Goal: Task Accomplishment & Management: Manage account settings

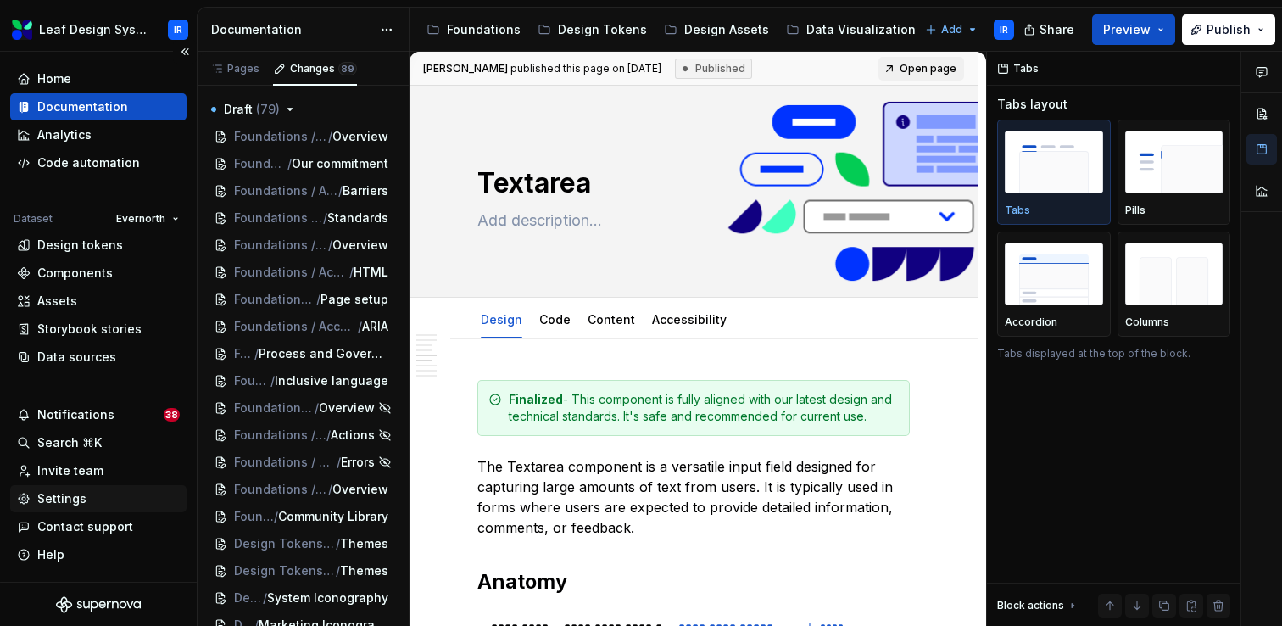
scroll to position [1884, 0]
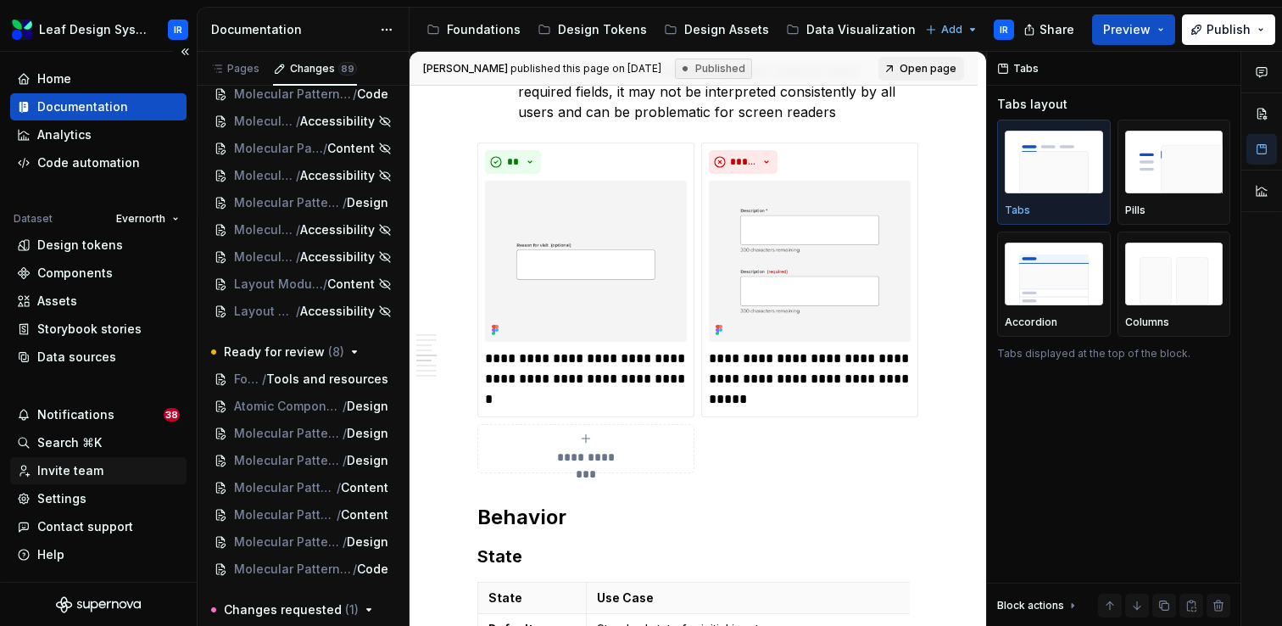
click at [92, 474] on div "Invite team" at bounding box center [70, 470] width 66 height 17
type textarea "*"
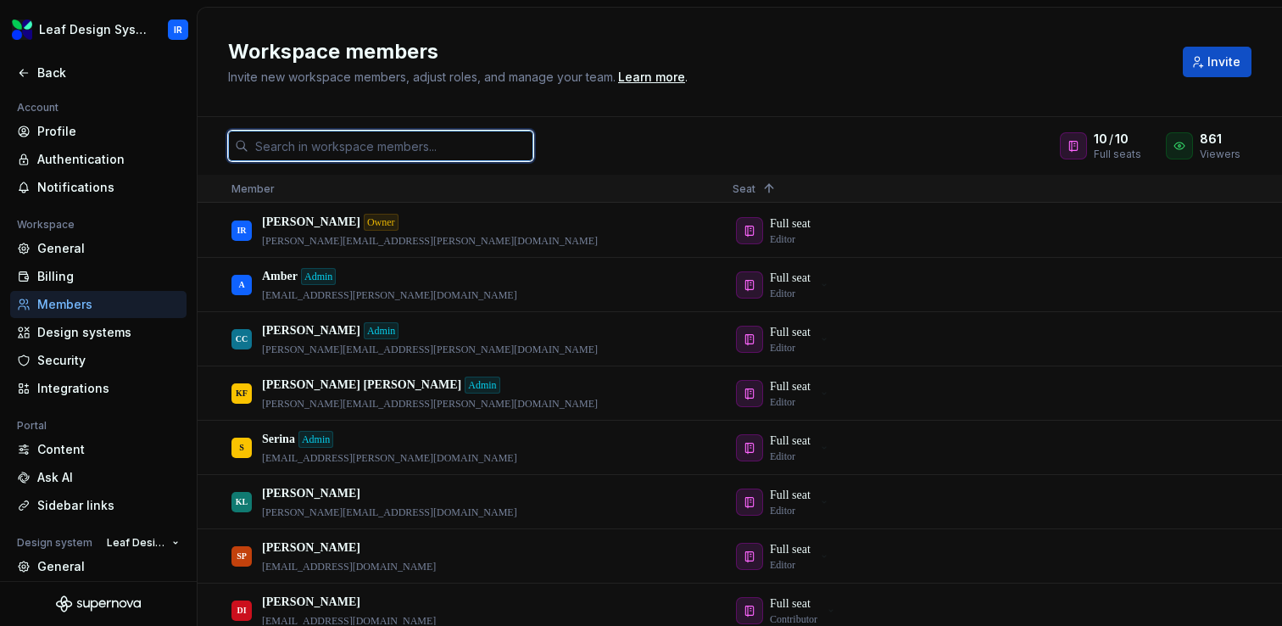
click at [376, 145] on input "text" at bounding box center [390, 146] width 285 height 31
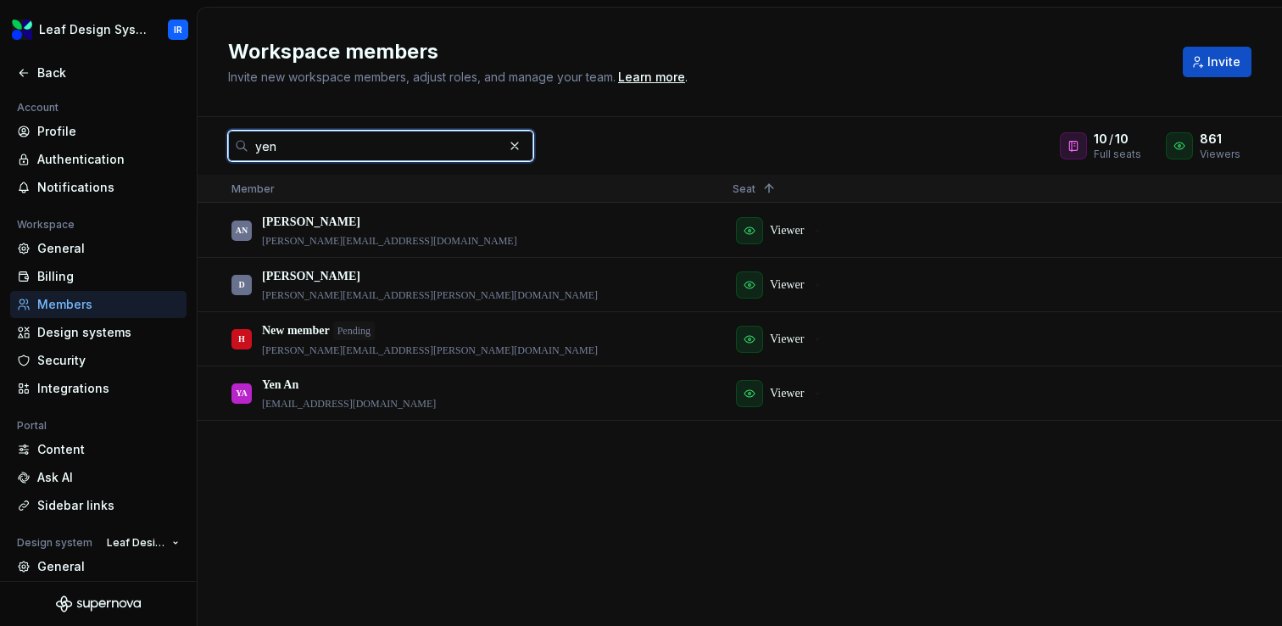
type input "yen"
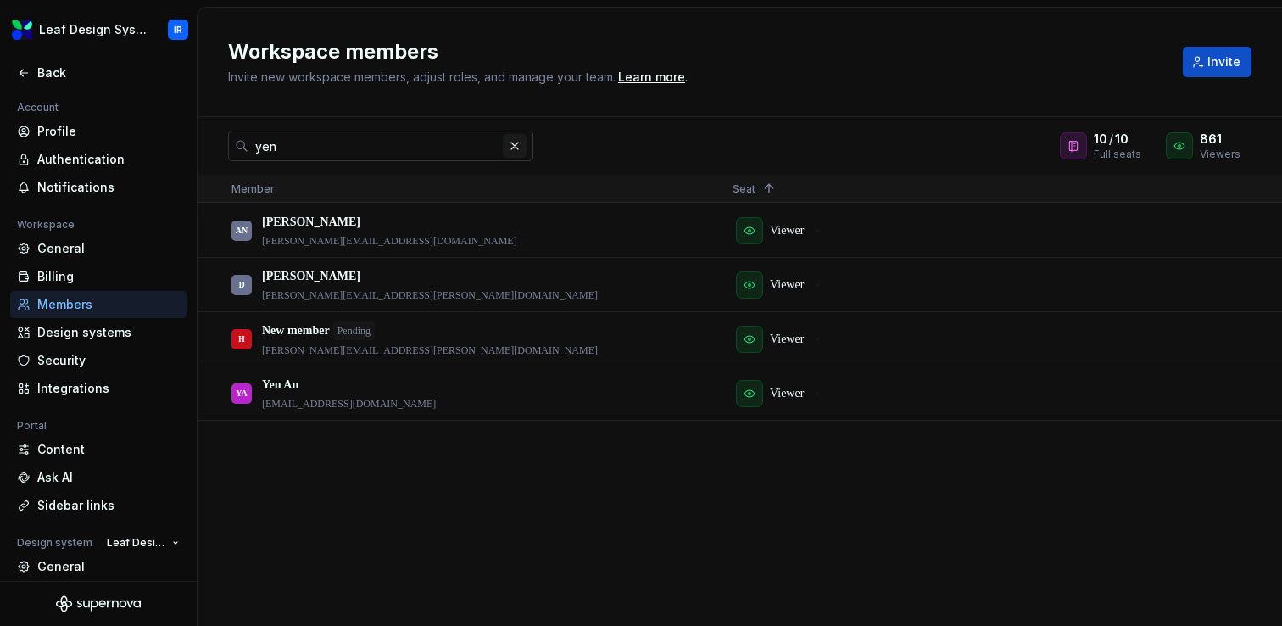
click at [517, 145] on button "button" at bounding box center [515, 146] width 24 height 24
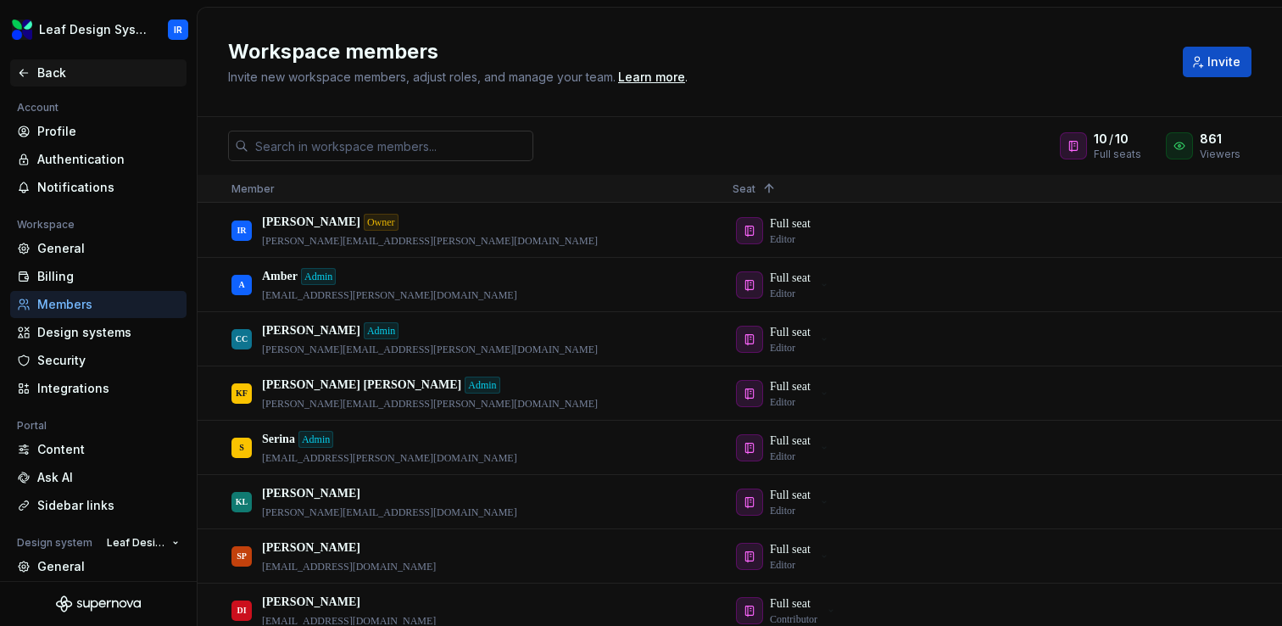
click at [57, 71] on div "Back" at bounding box center [108, 72] width 142 height 17
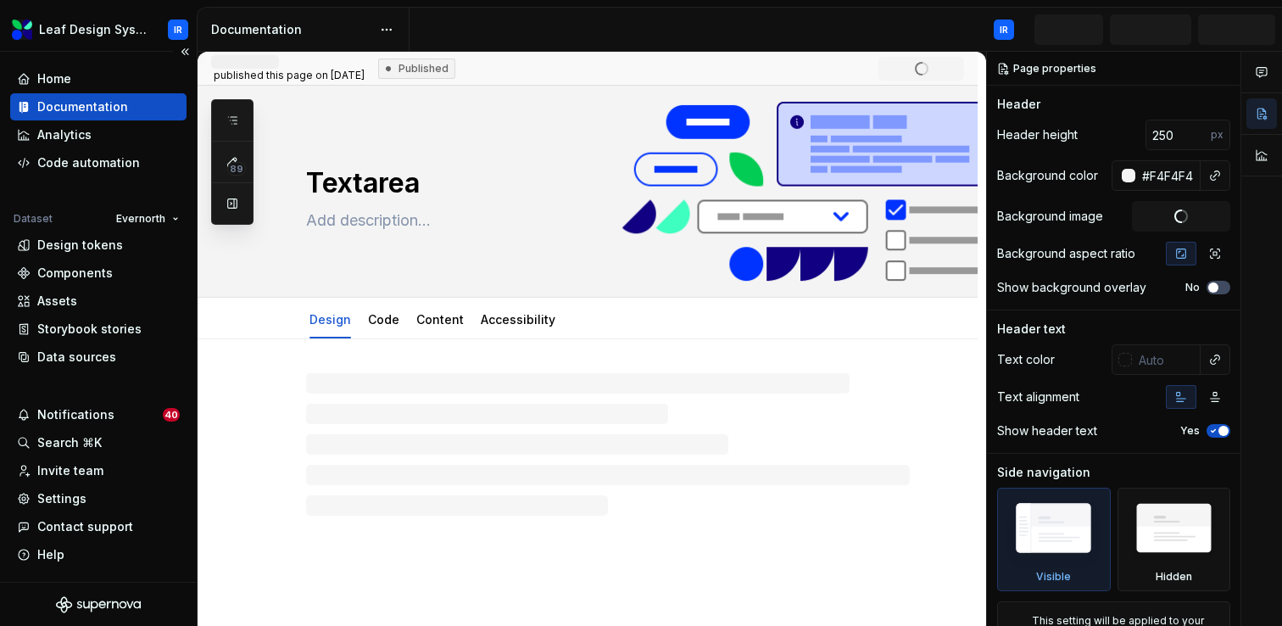
click at [99, 109] on div "Documentation" at bounding box center [82, 106] width 91 height 17
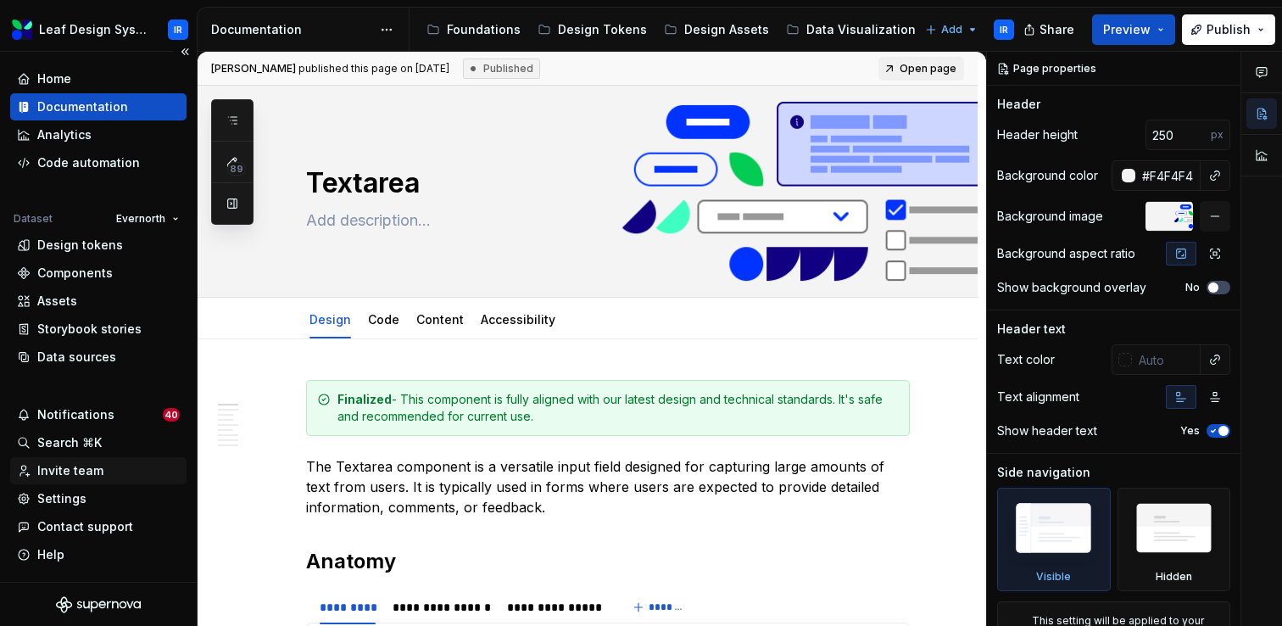
click at [86, 464] on div "Invite team" at bounding box center [70, 470] width 66 height 17
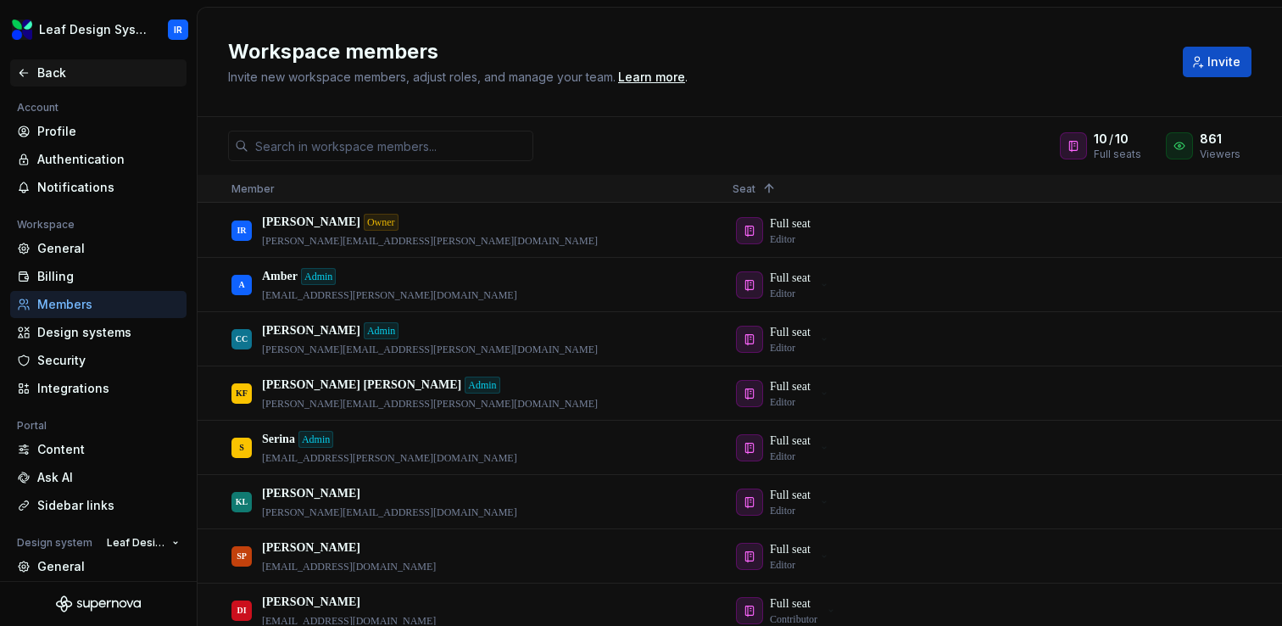
click at [68, 65] on div "Back" at bounding box center [108, 72] width 142 height 17
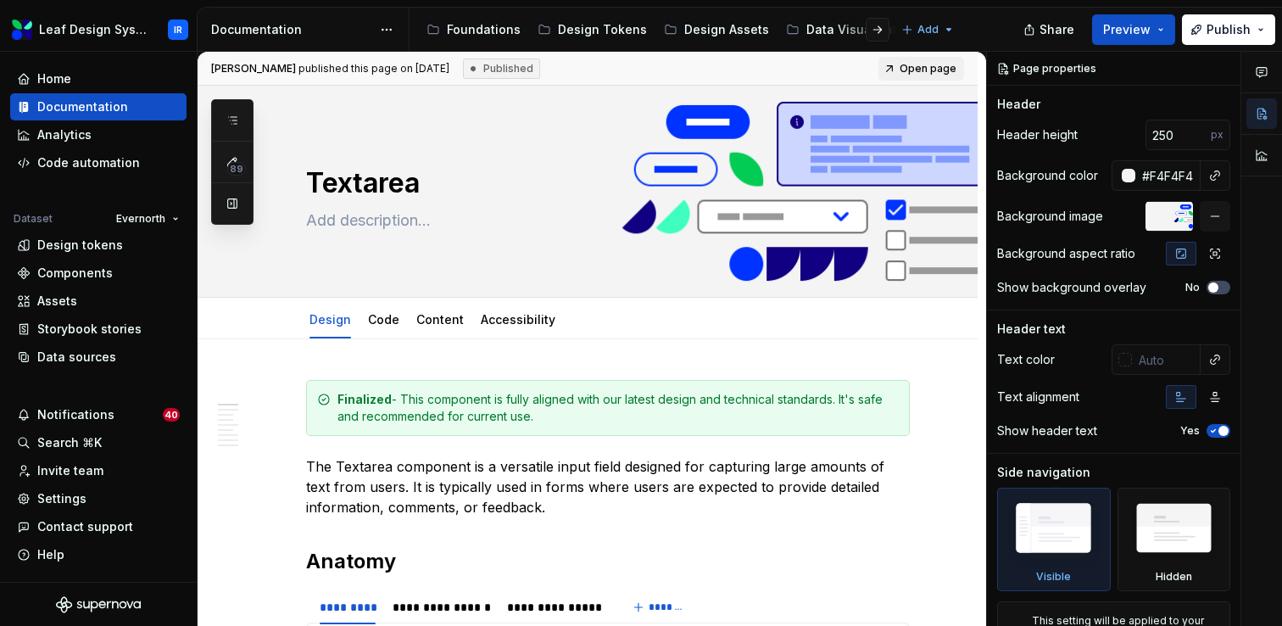
type textarea "*"
